Goal: Use online tool/utility: Utilize a website feature to perform a specific function

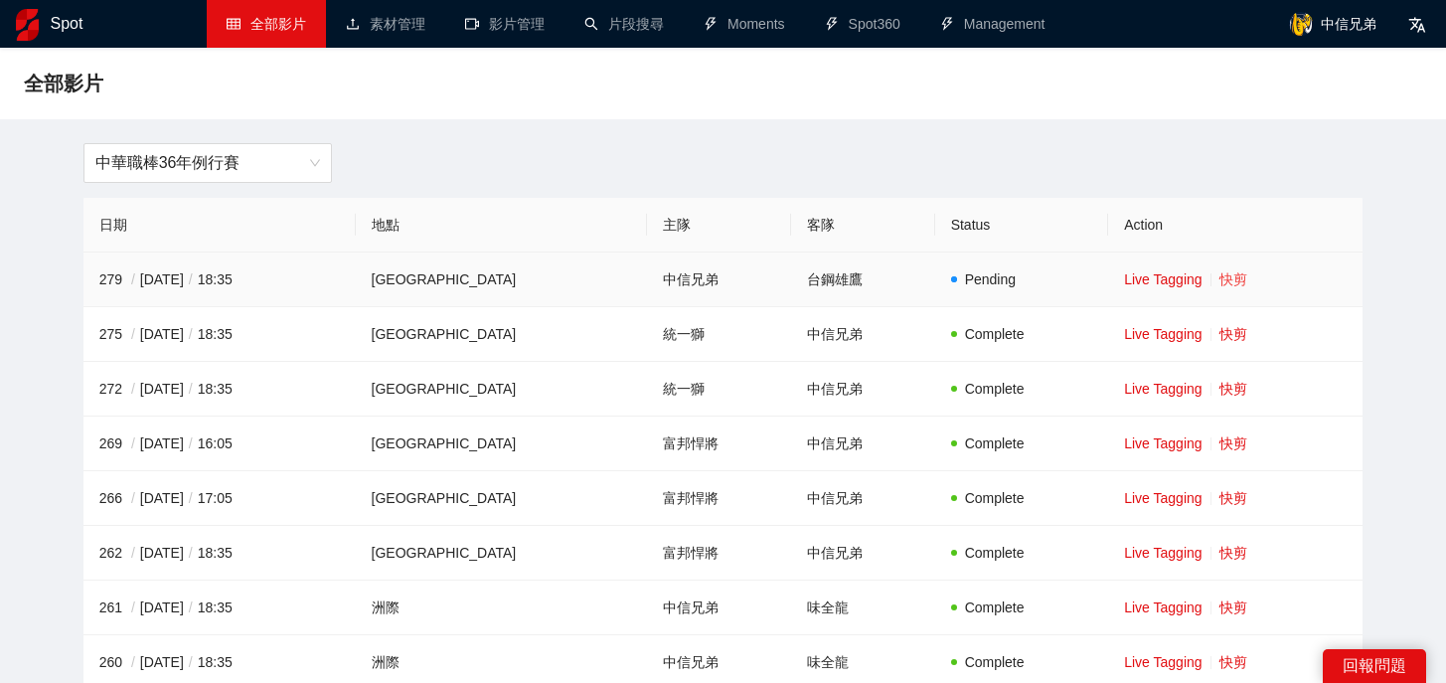
click at [1225, 282] on link "快剪" at bounding box center [1233, 279] width 28 height 16
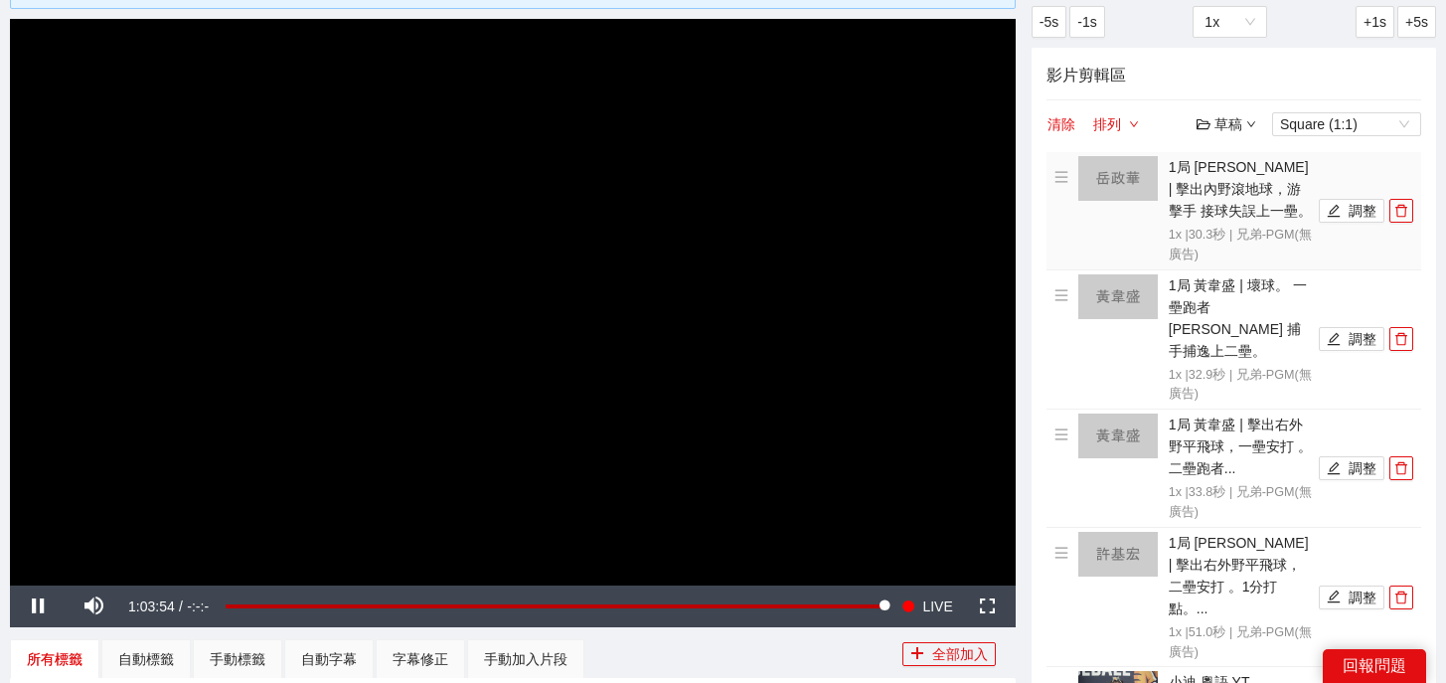
scroll to position [197, 0]
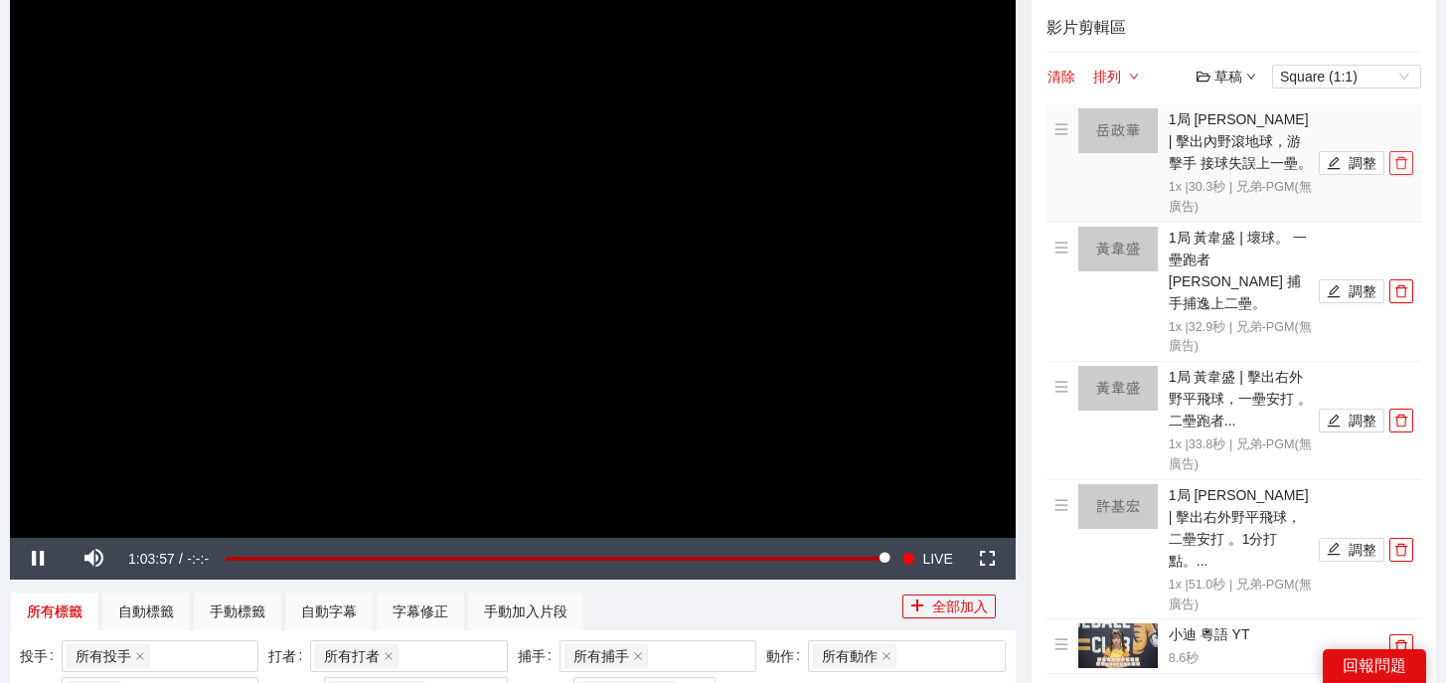
click at [1405, 157] on icon "delete" at bounding box center [1401, 163] width 14 height 14
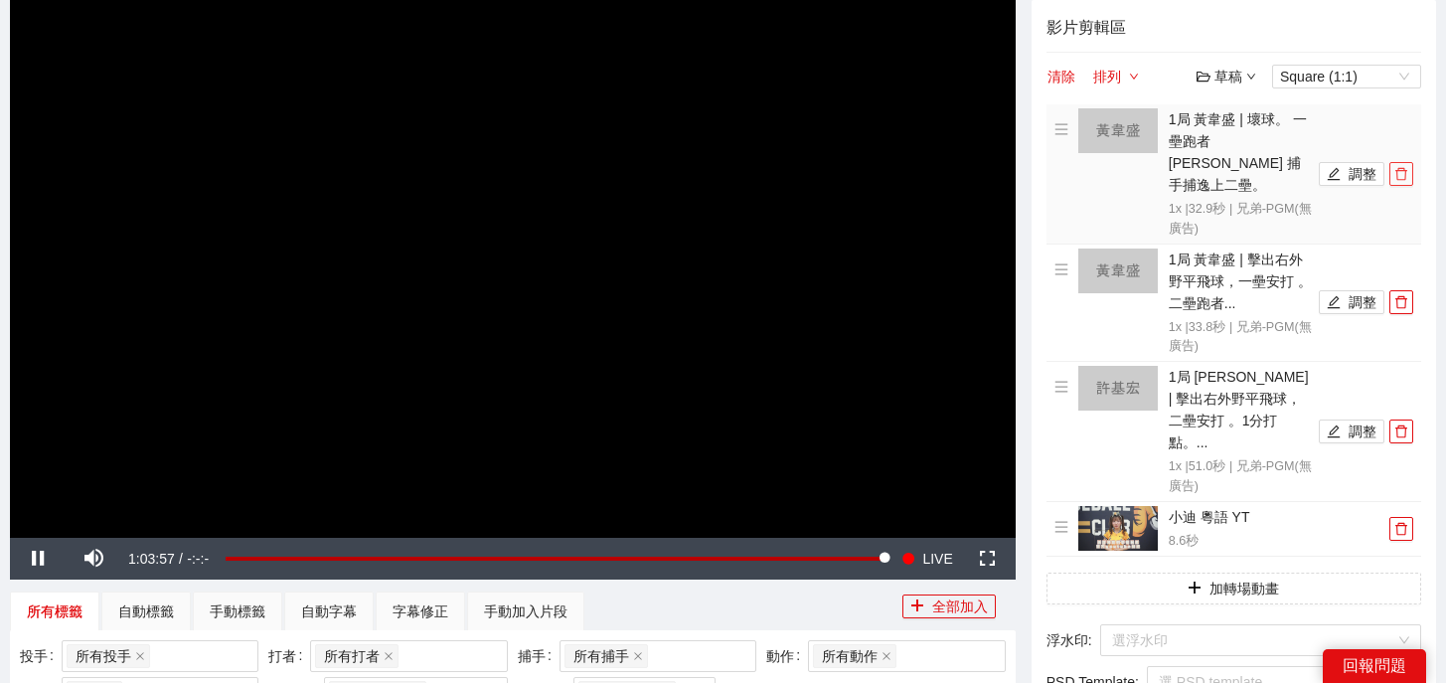
click at [1405, 167] on icon "delete" at bounding box center [1401, 174] width 14 height 14
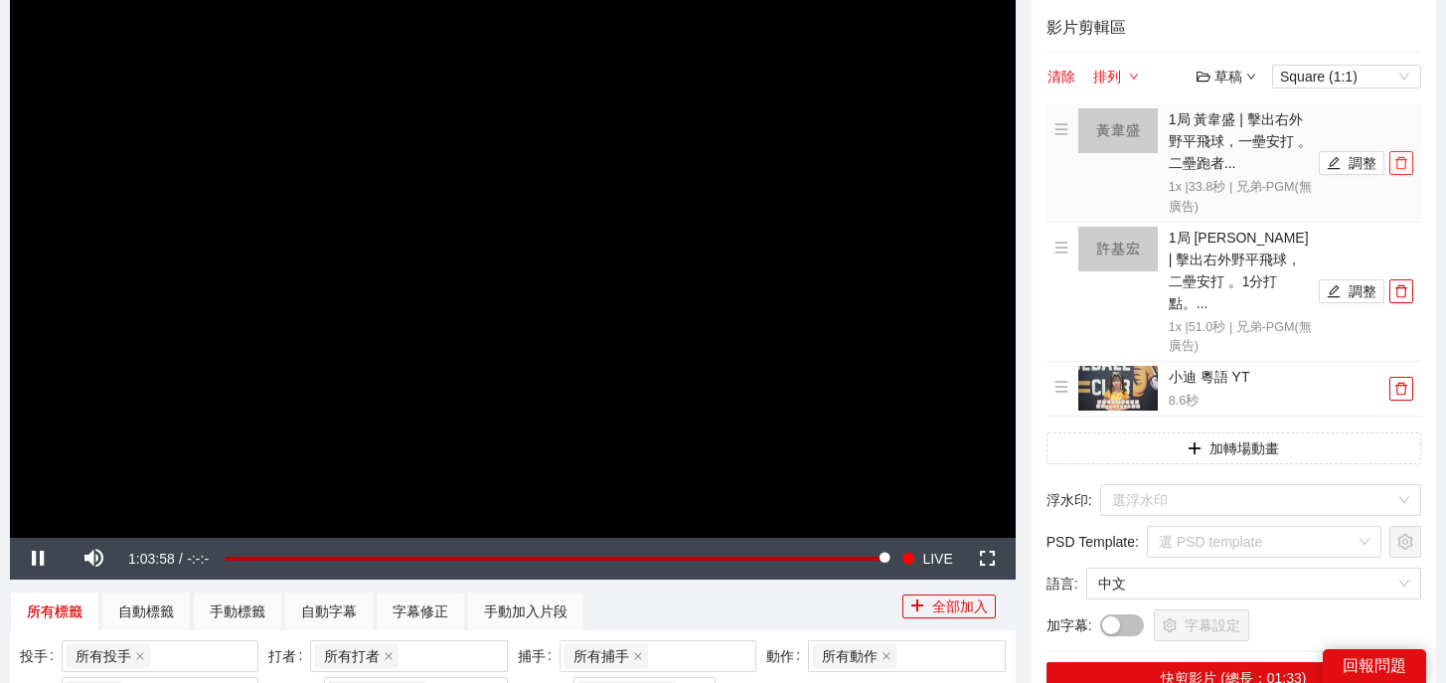
click at [1405, 157] on icon "delete" at bounding box center [1401, 163] width 14 height 14
click at [1405, 284] on icon "delete" at bounding box center [1401, 291] width 14 height 14
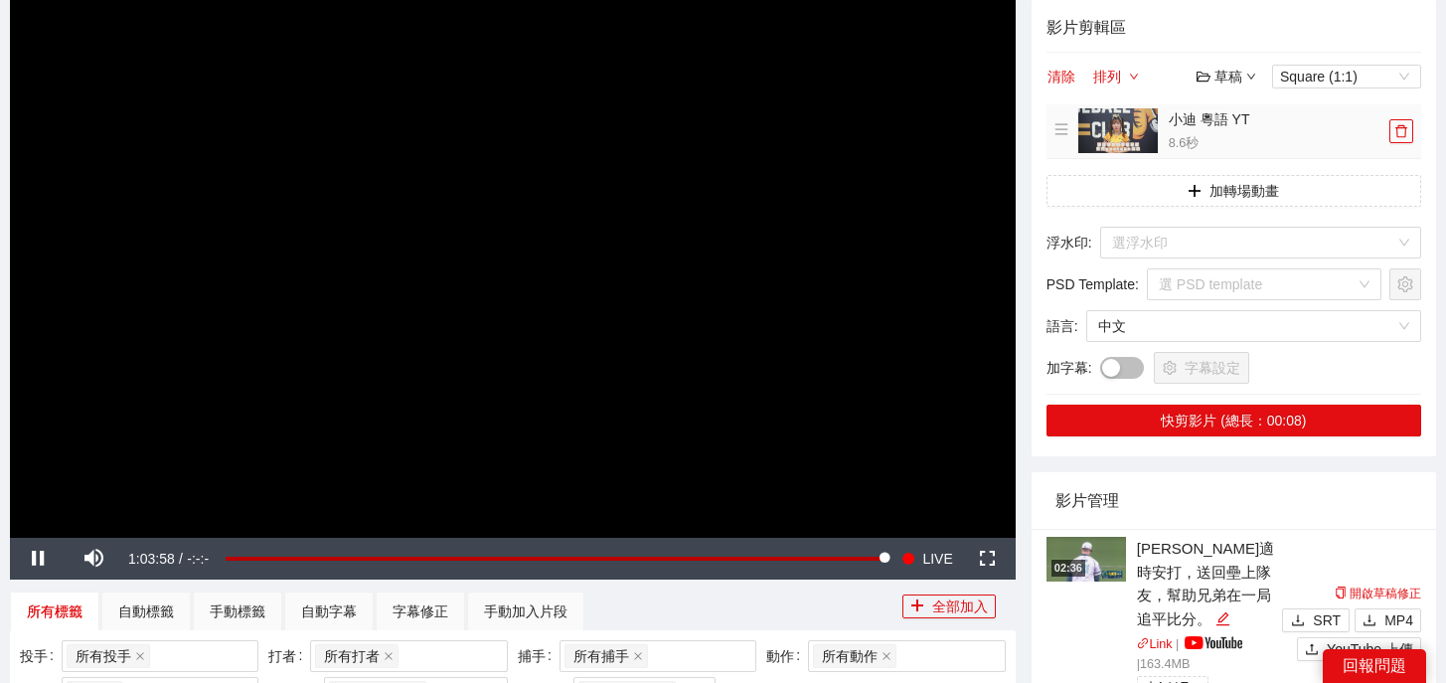
click at [1405, 157] on td "小迪 粵語 YT 8.6 秒" at bounding box center [1233, 131] width 375 height 55
click at [1402, 135] on icon "delete" at bounding box center [1401, 131] width 14 height 14
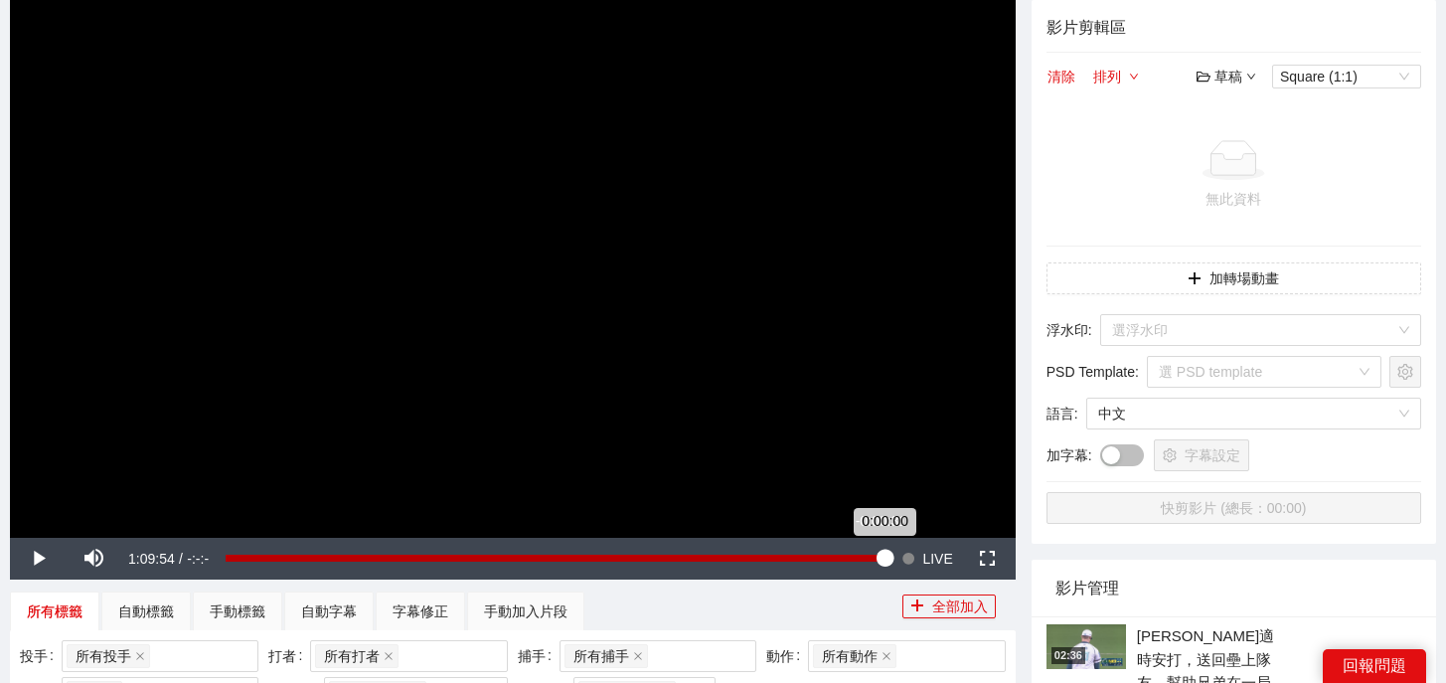
click at [879, 561] on div "0:00:00" at bounding box center [555, 557] width 659 height 7
click at [879, 554] on div "0:00:00" at bounding box center [555, 557] width 659 height 7
click at [875, 555] on div "0:00:00" at bounding box center [551, 557] width 651 height 7
click at [876, 556] on div "-0:00:50" at bounding box center [551, 557] width 651 height 7
click at [878, 556] on div "0:00:00" at bounding box center [555, 557] width 659 height 7
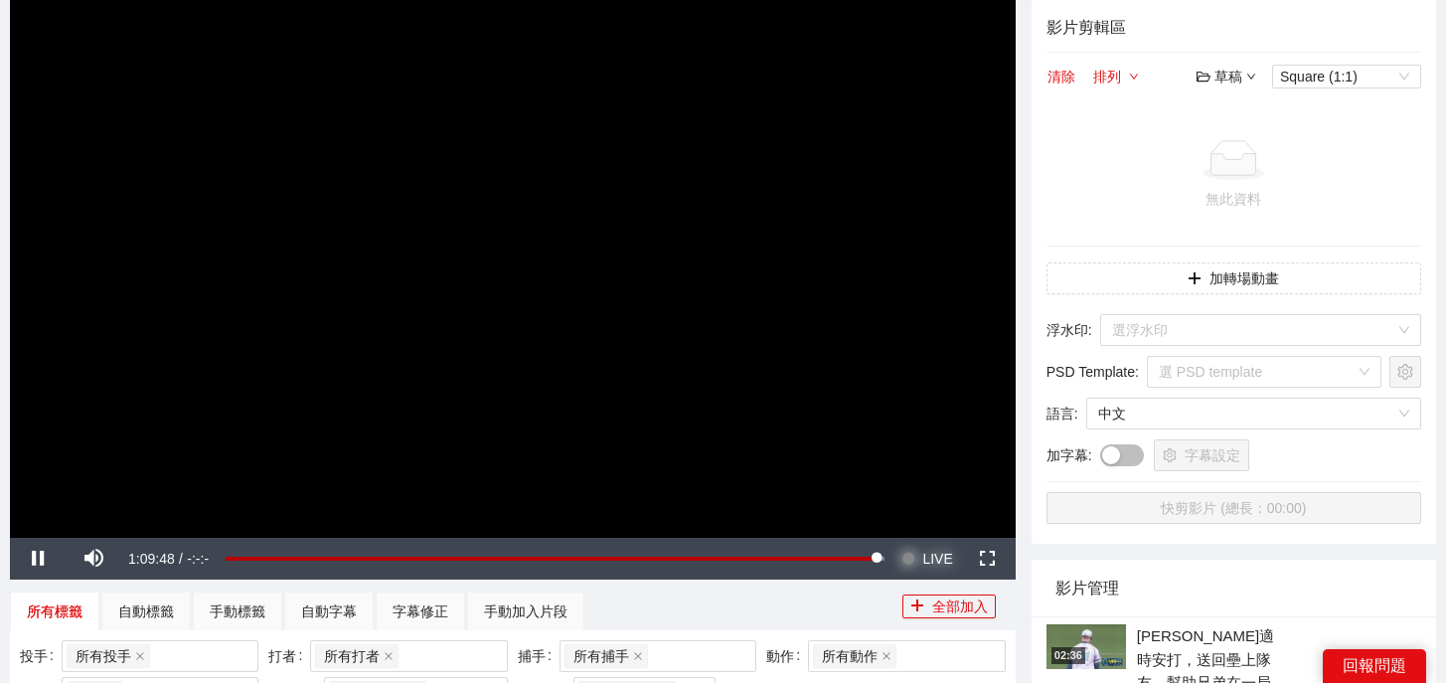
click at [929, 549] on span "LIVE" at bounding box center [937, 559] width 30 height 42
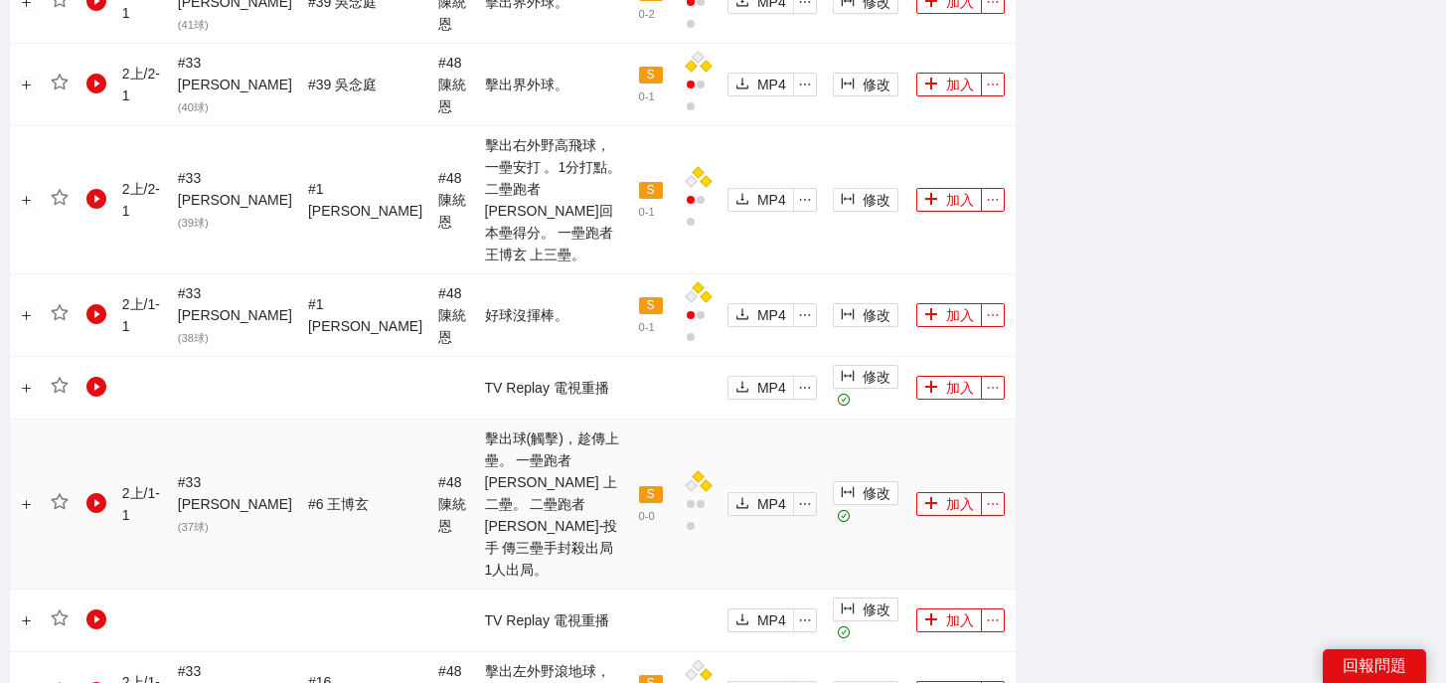
scroll to position [2271, 0]
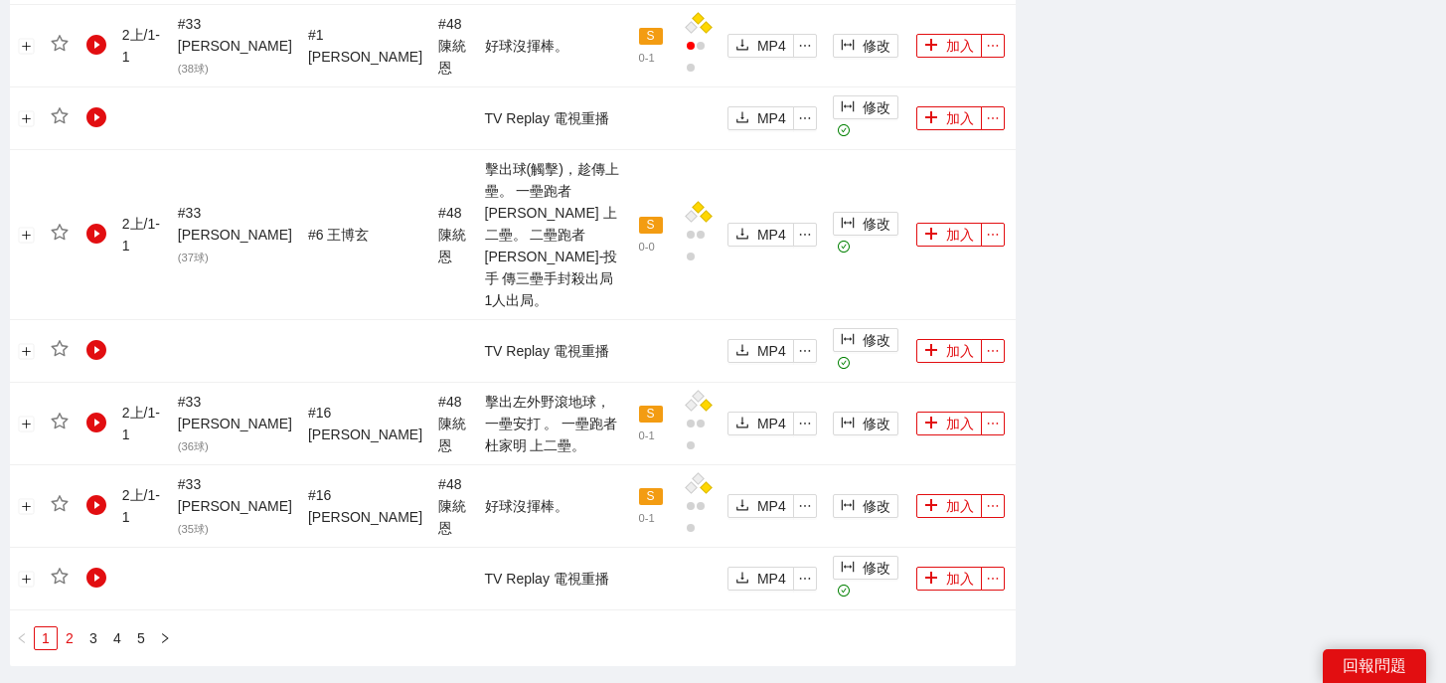
click at [71, 627] on link "2" at bounding box center [70, 638] width 22 height 22
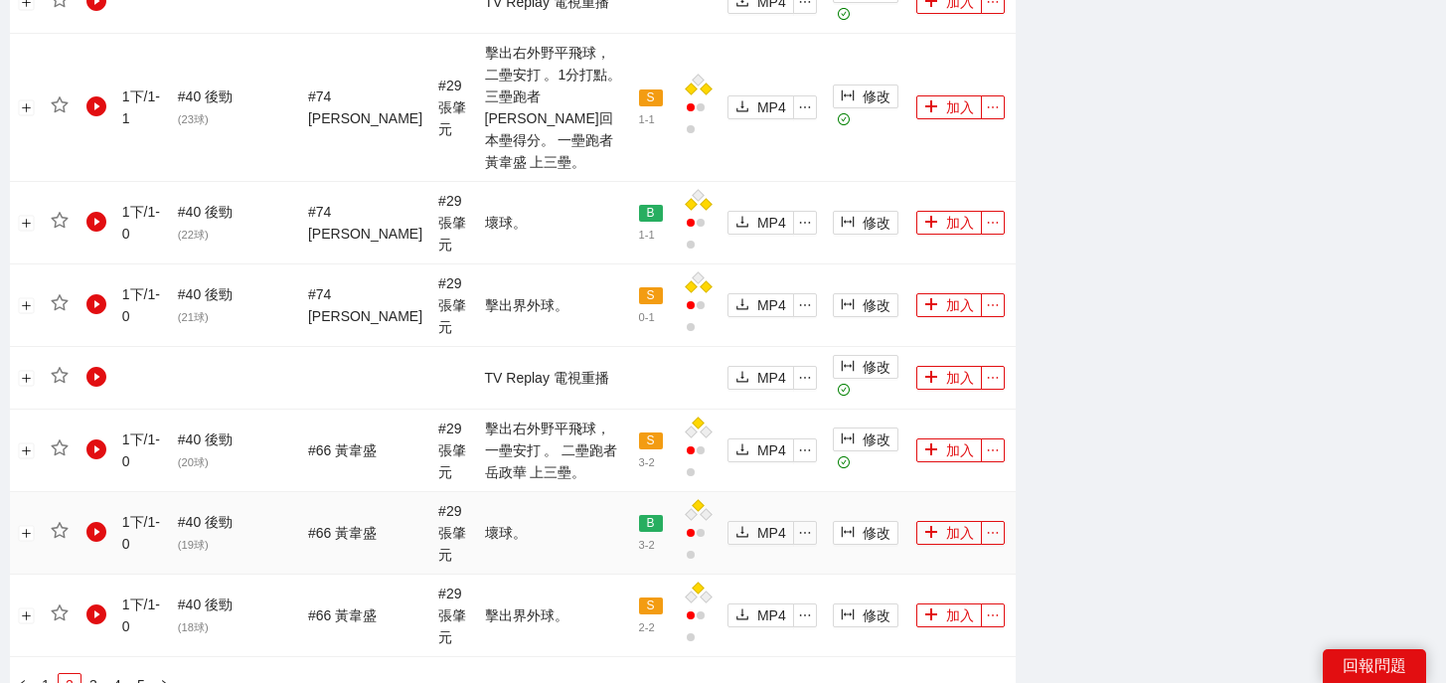
scroll to position [2277, 0]
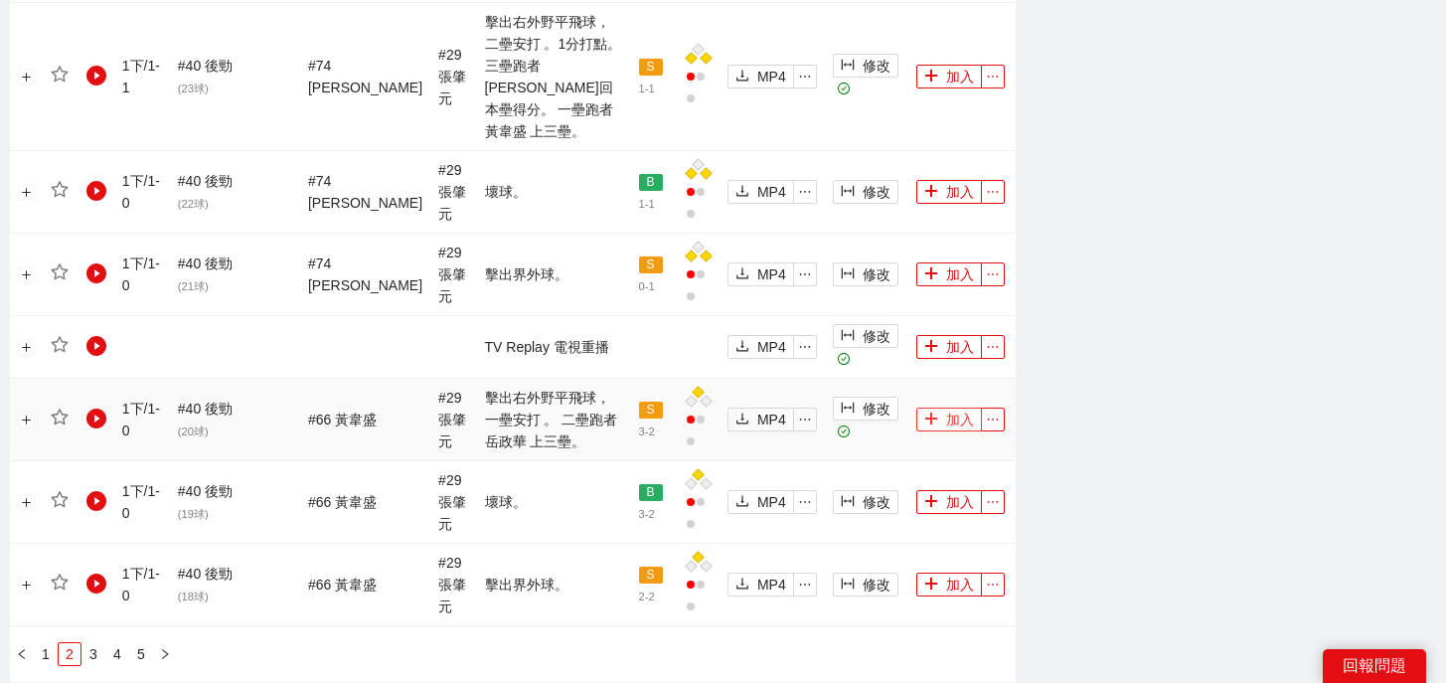
click at [934, 407] on button "加入" at bounding box center [949, 419] width 66 height 24
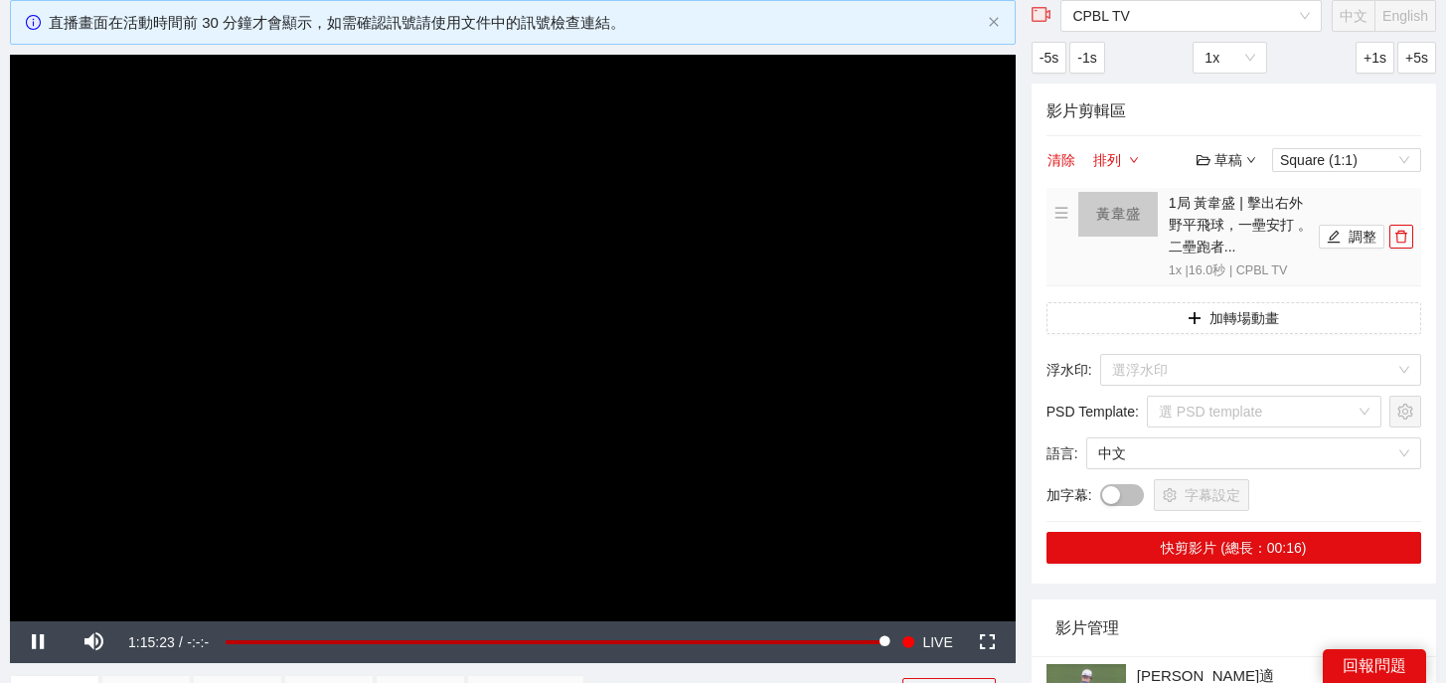
scroll to position [0, 0]
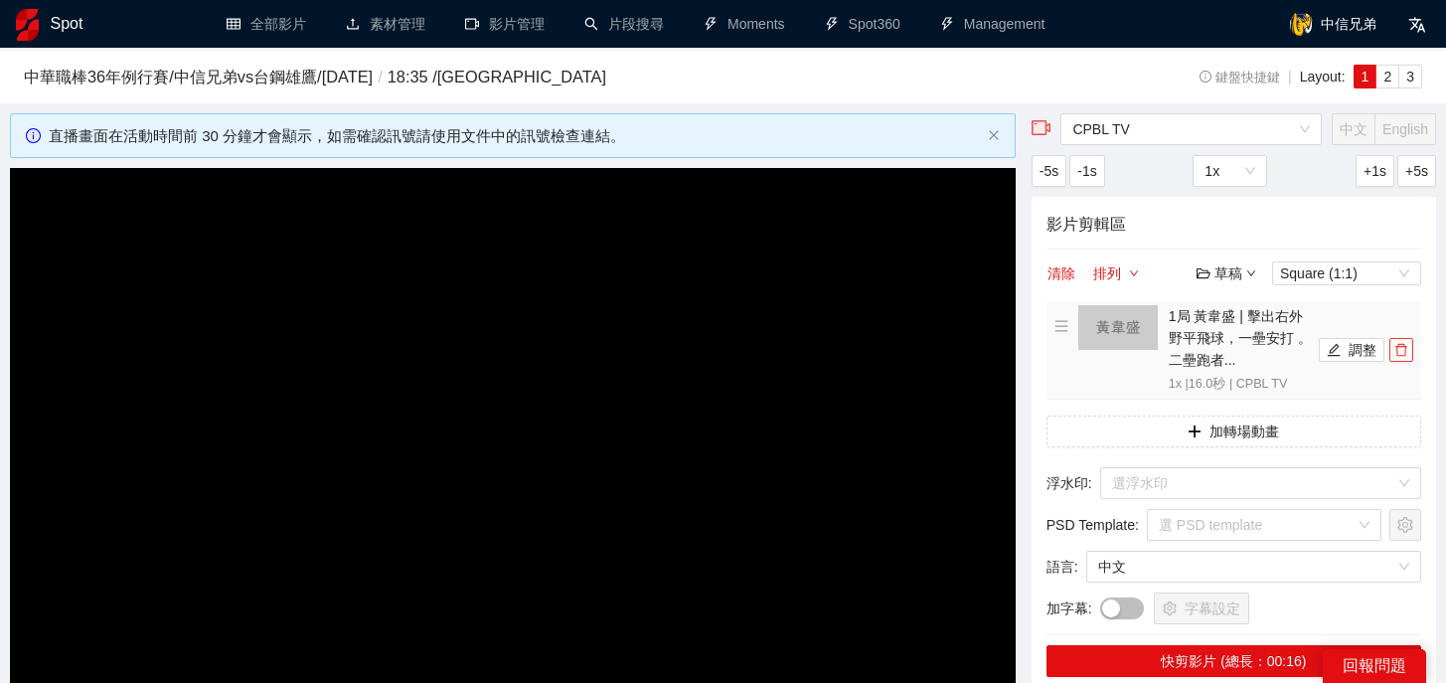
click at [1404, 346] on icon "delete" at bounding box center [1401, 350] width 12 height 13
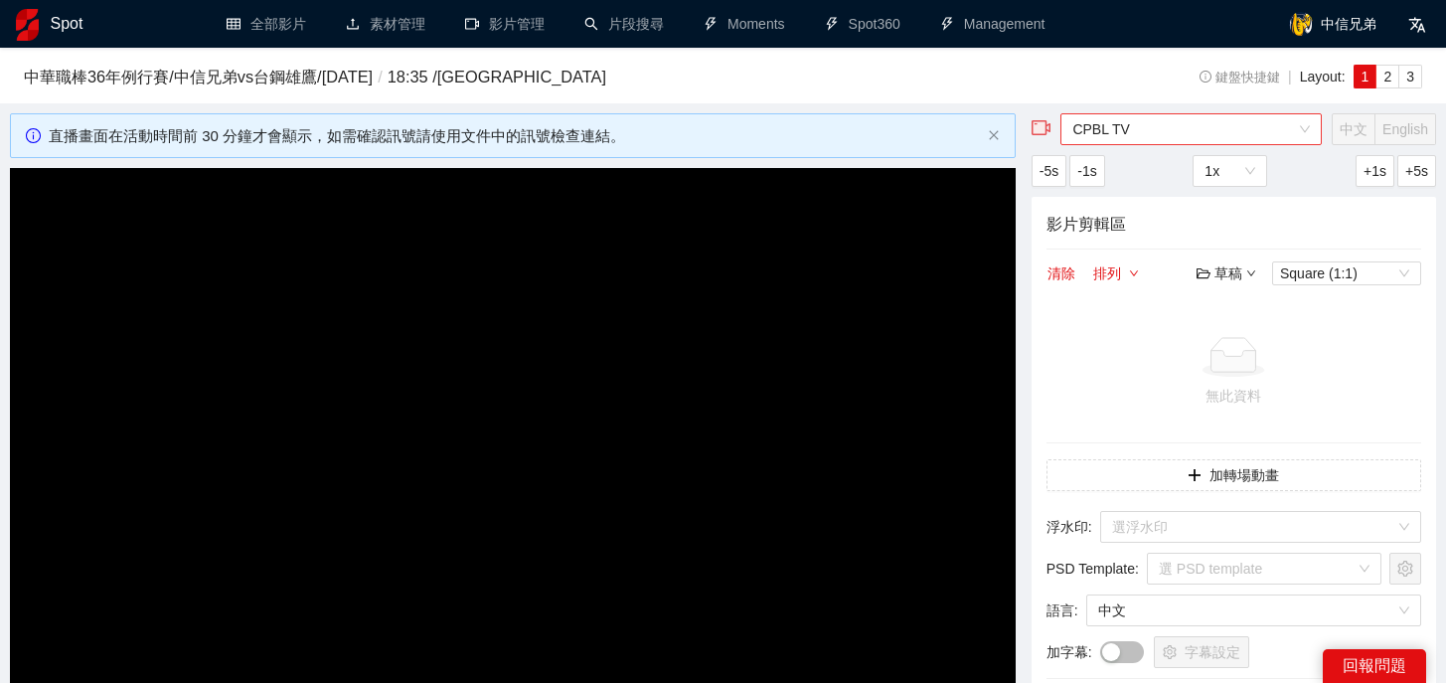
click at [1266, 136] on span "CPBL TV" at bounding box center [1190, 129] width 237 height 30
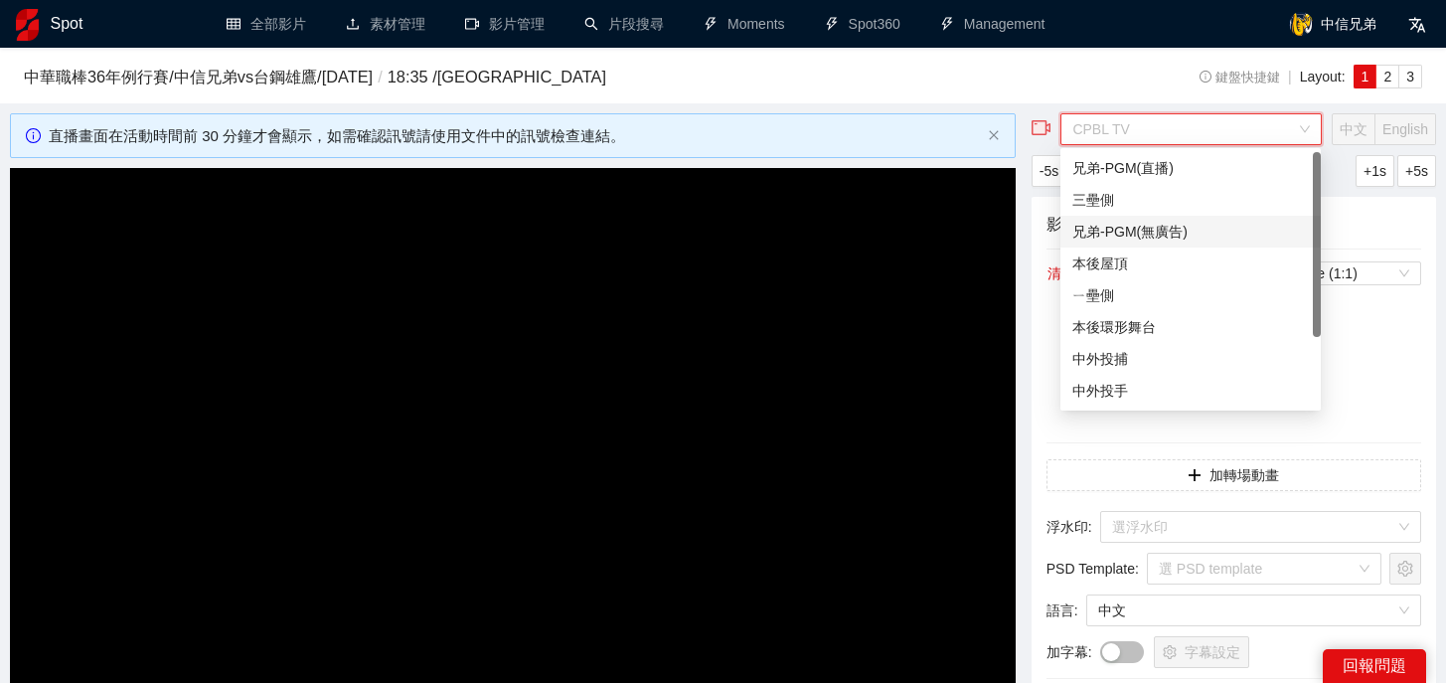
click at [1140, 226] on div "兄弟-PGM(無廣告)" at bounding box center [1190, 232] width 237 height 22
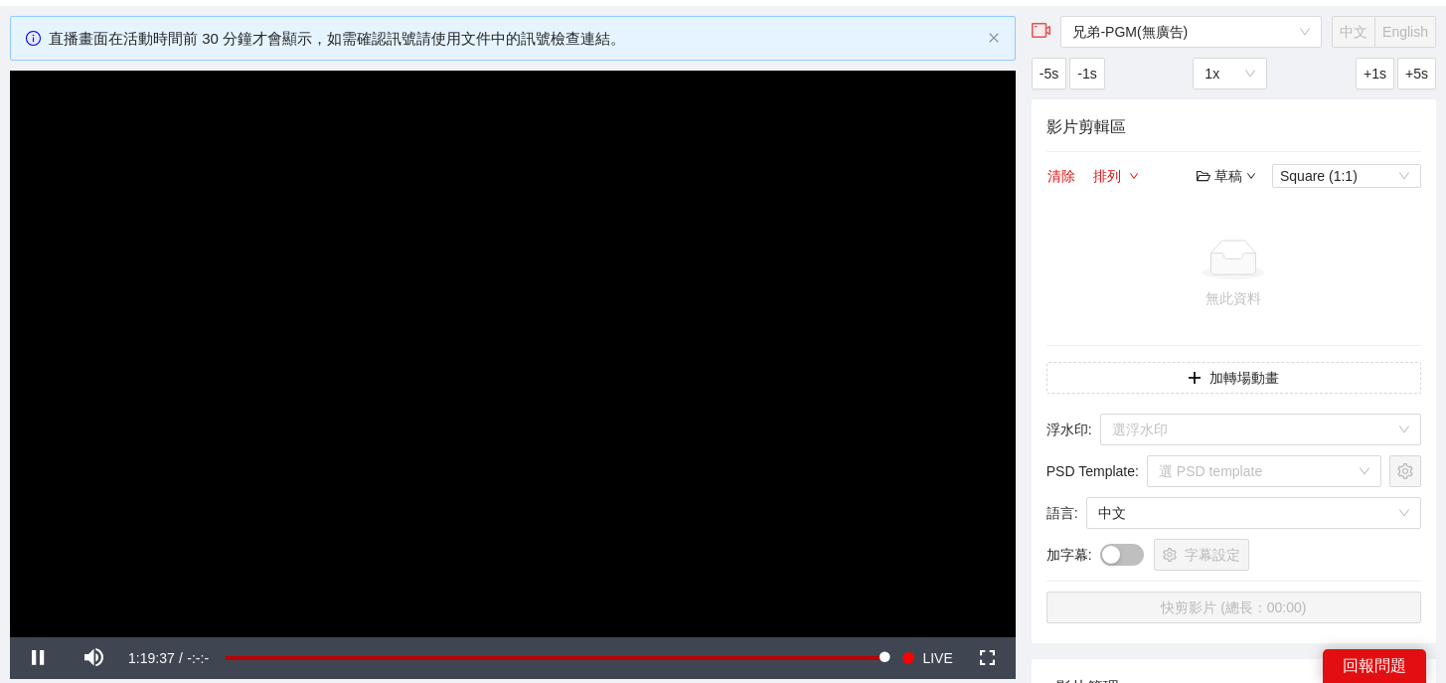
scroll to position [98, 0]
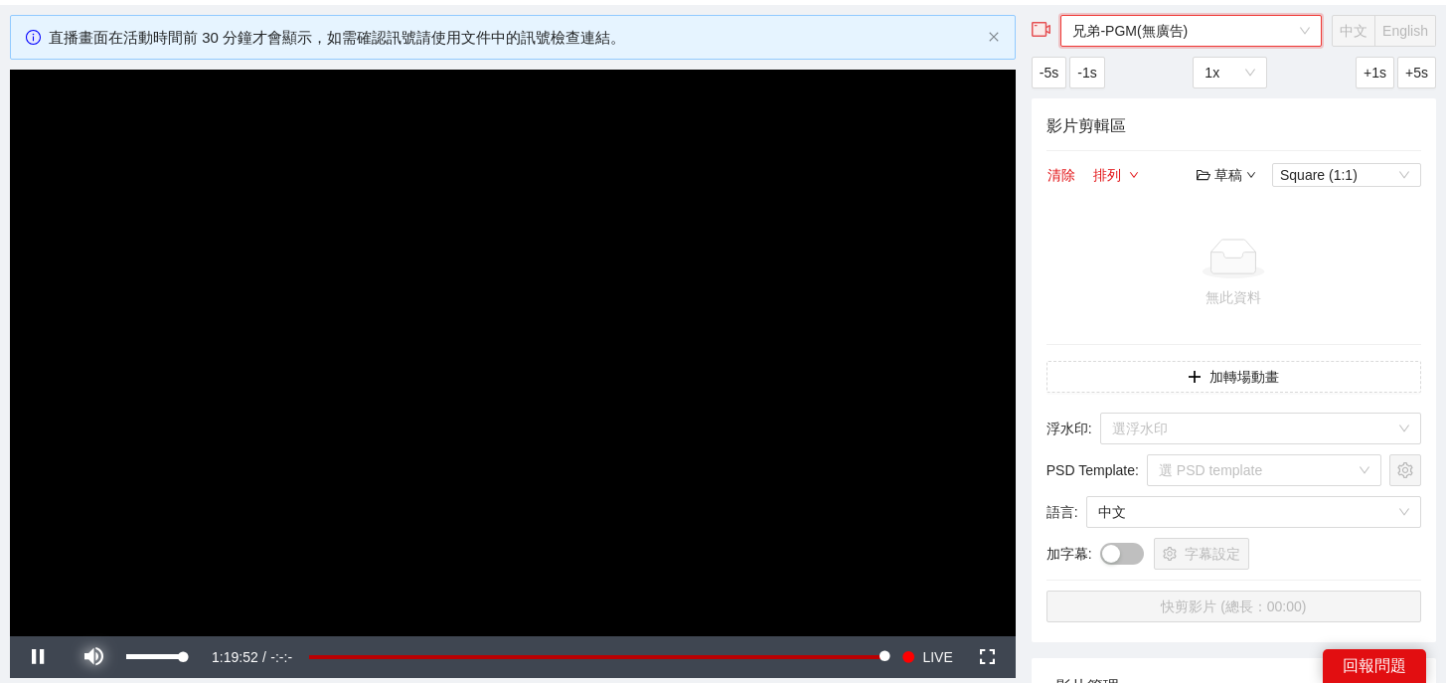
click at [93, 657] on span "Video Player" at bounding box center [93, 657] width 0 height 0
